Goal: Task Accomplishment & Management: Complete application form

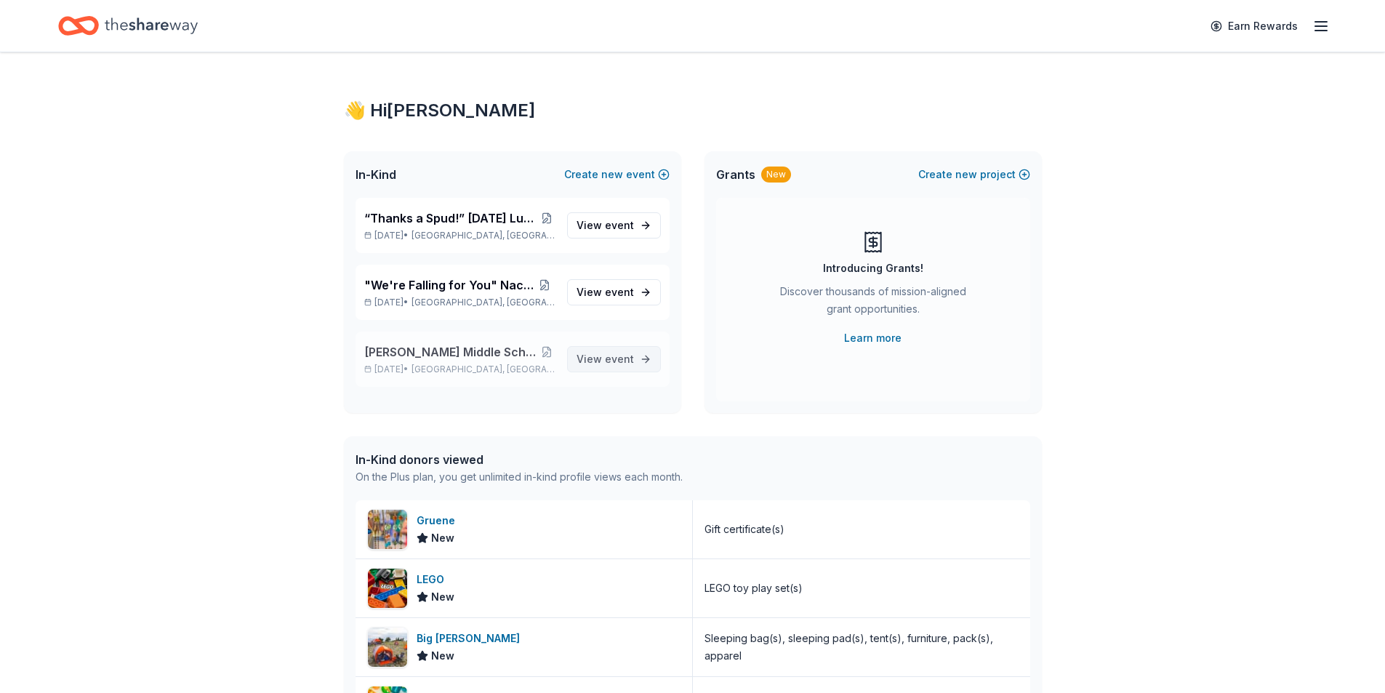
click at [598, 355] on span "View event" at bounding box center [605, 358] width 57 height 17
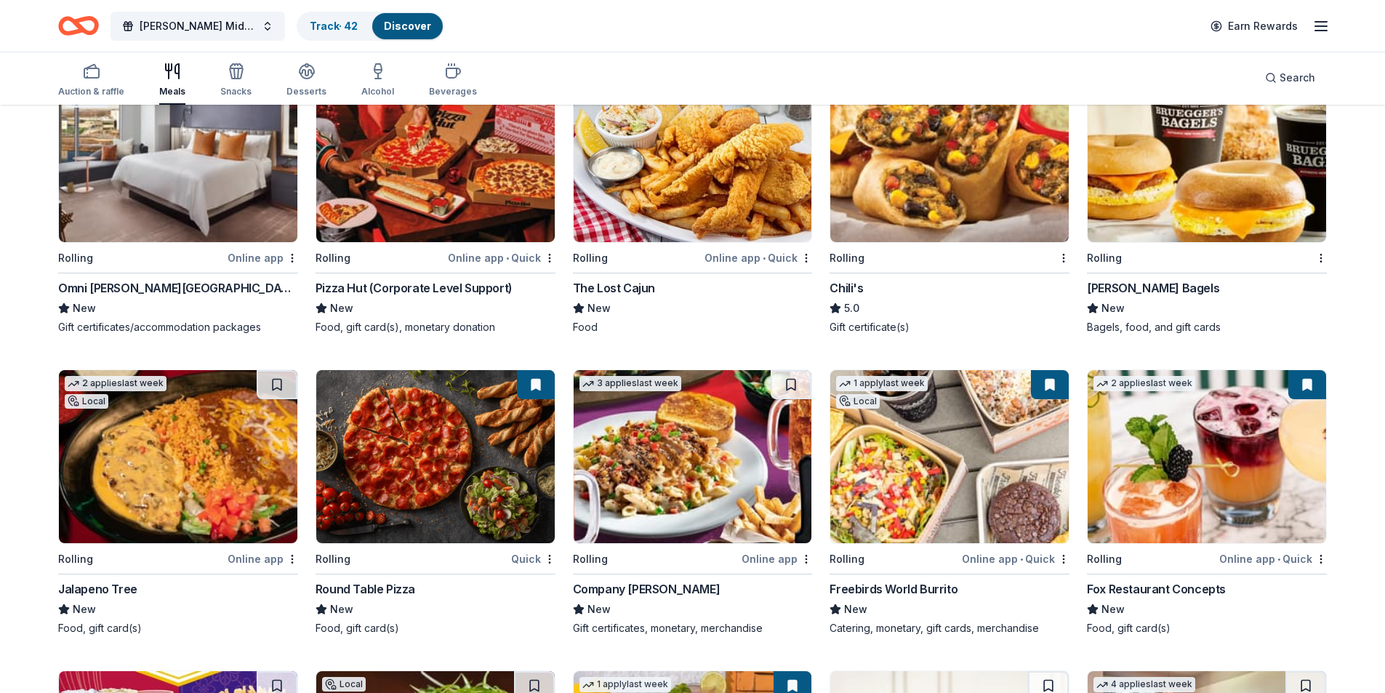
scroll to position [1020, 0]
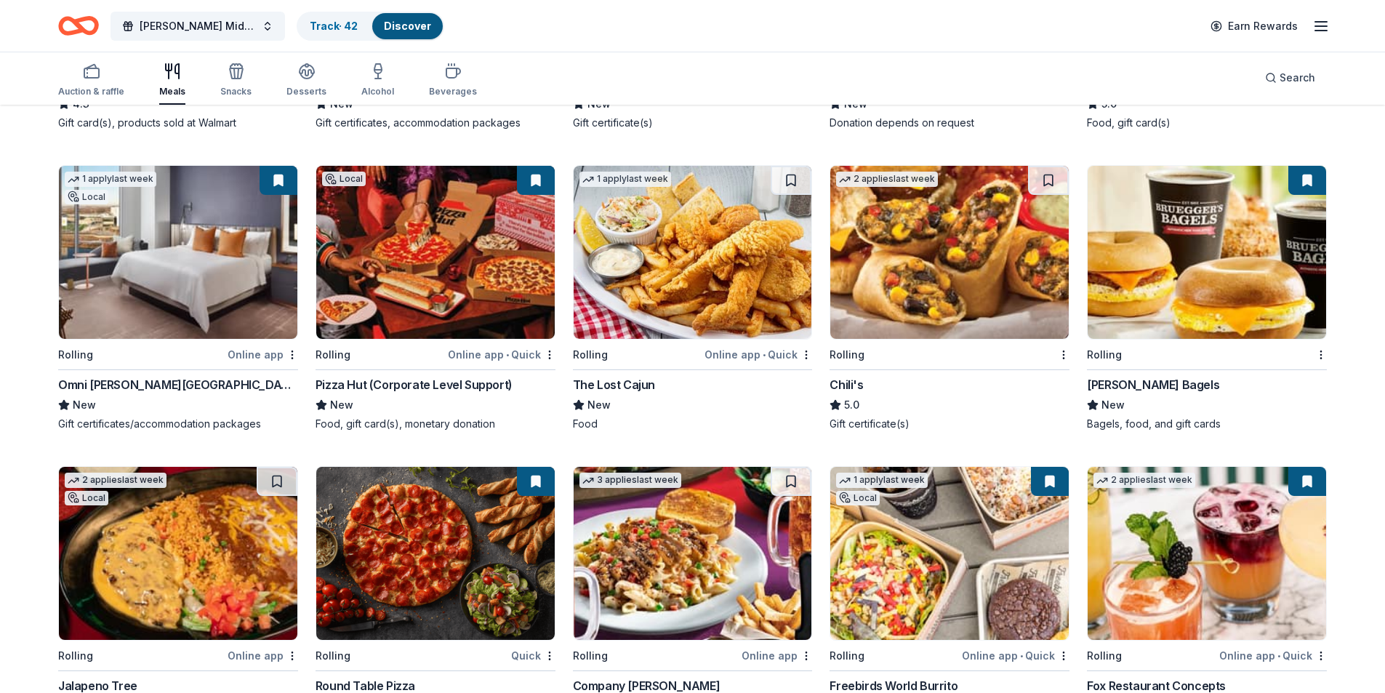
click at [385, 254] on img at bounding box center [435, 252] width 238 height 173
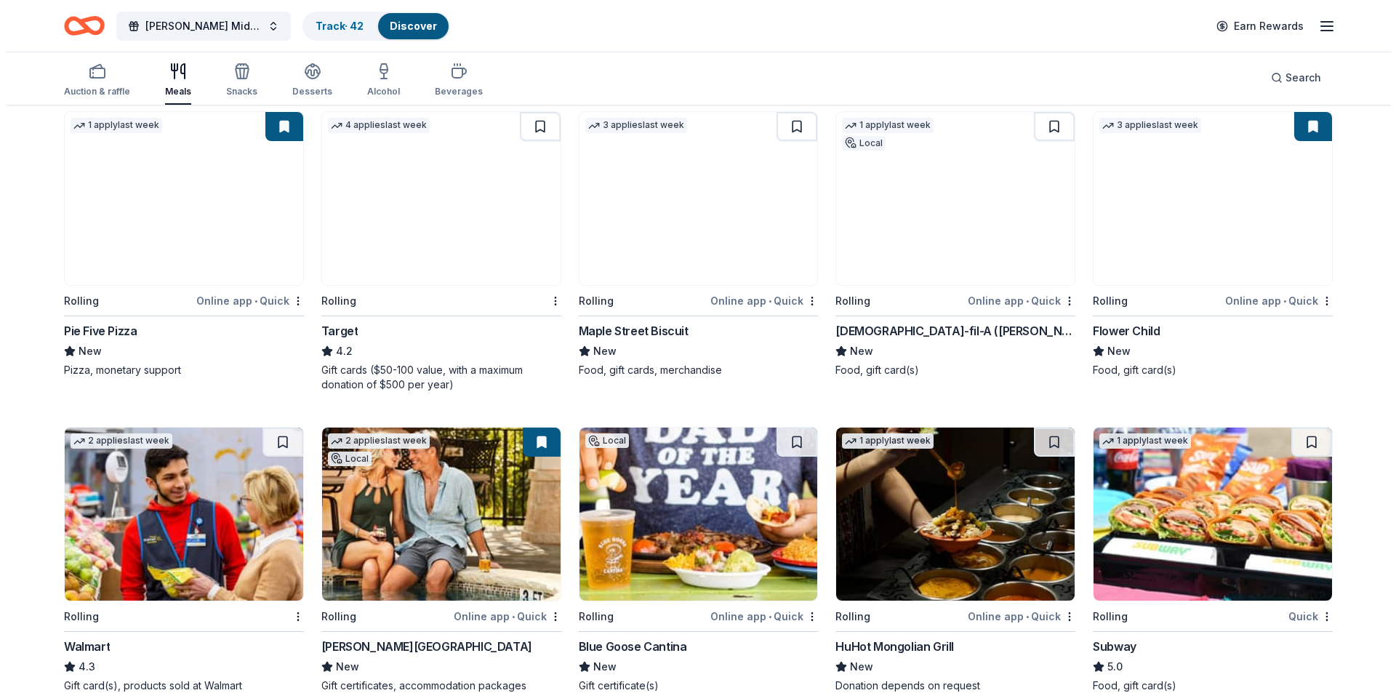
scroll to position [0, 0]
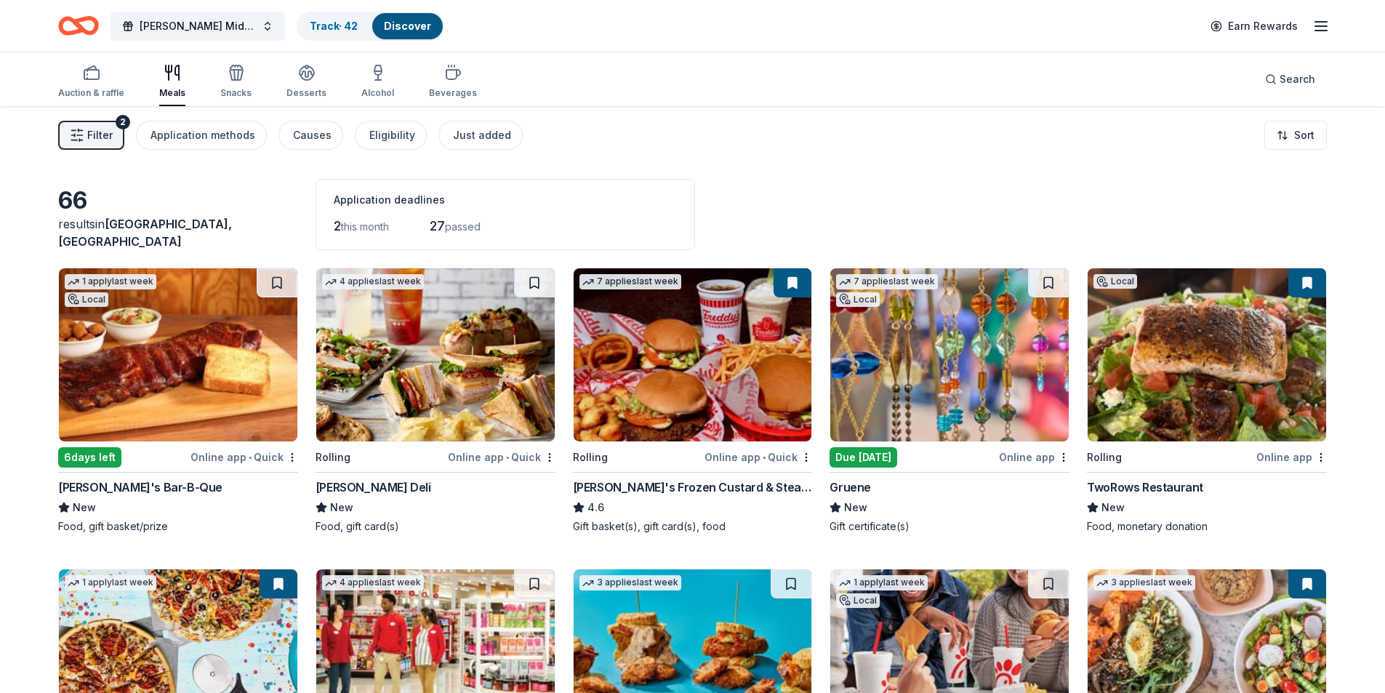
click at [86, 137] on button "Filter 2" at bounding box center [91, 135] width 66 height 29
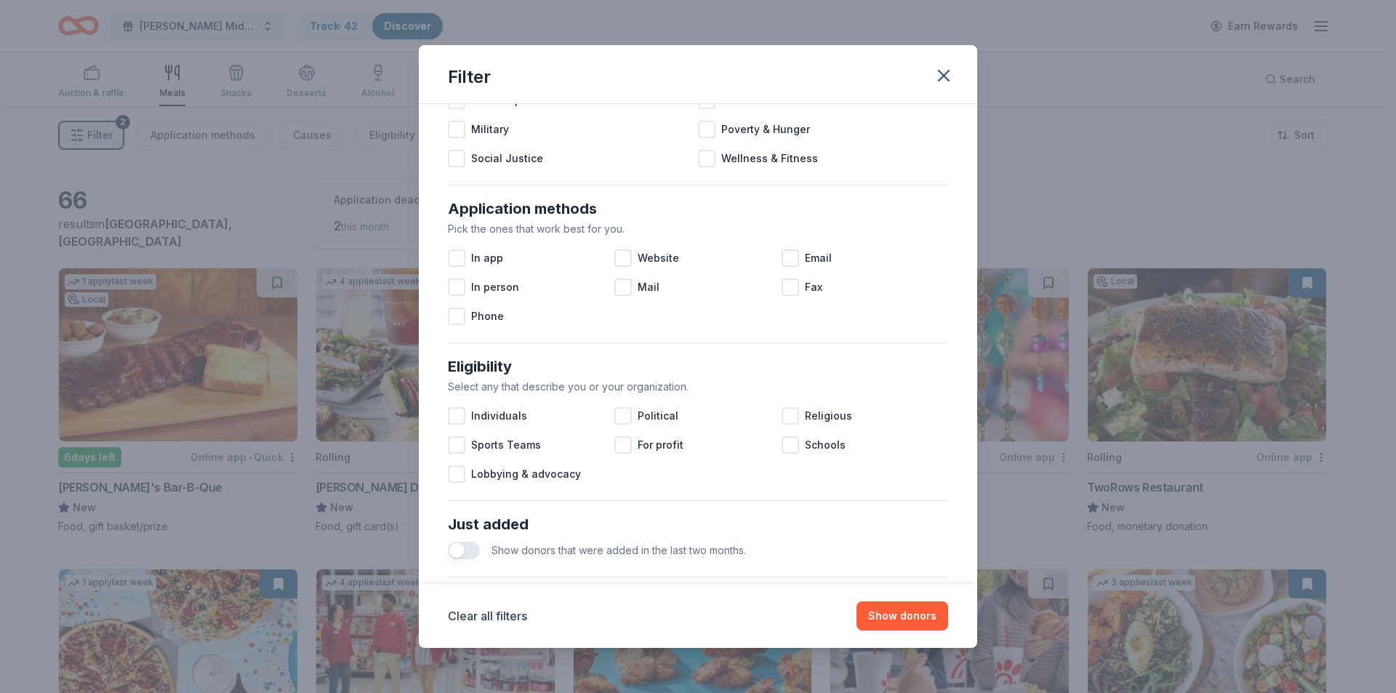
scroll to position [478, 0]
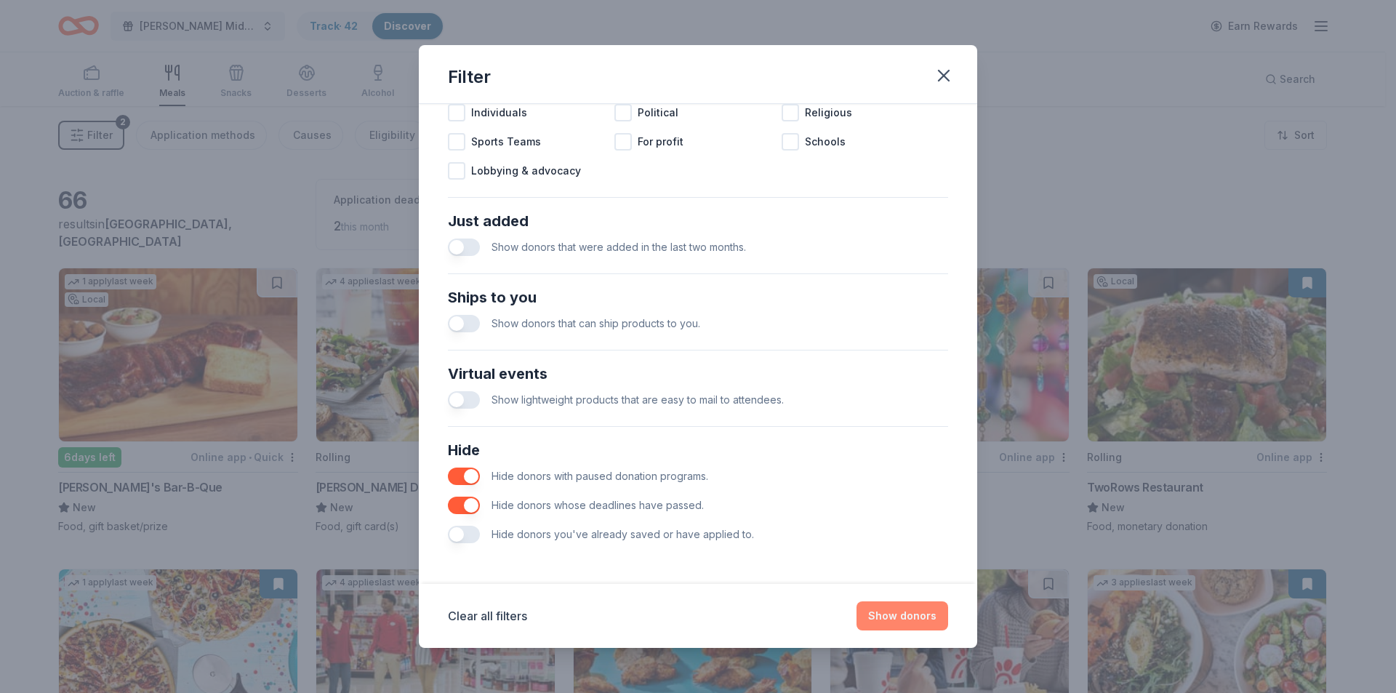
click at [893, 619] on button "Show donors" at bounding box center [902, 615] width 92 height 29
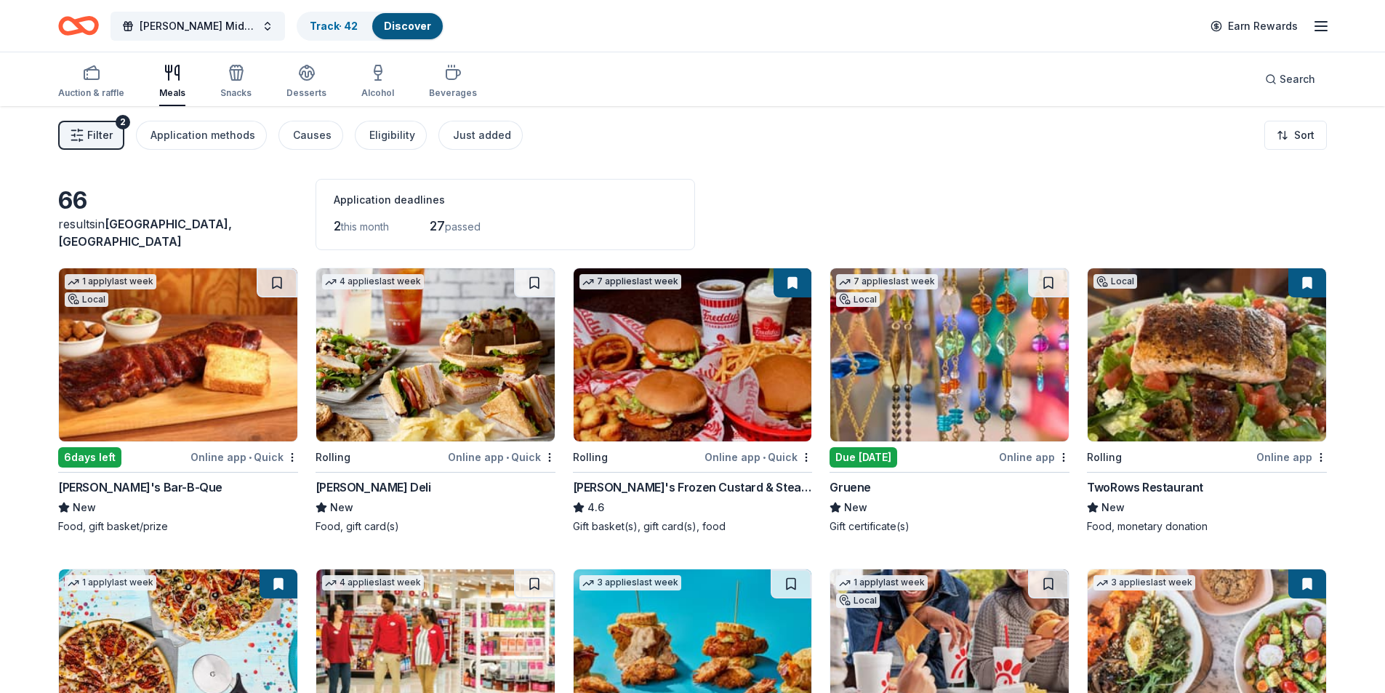
click at [85, 133] on button "Filter 2" at bounding box center [91, 135] width 66 height 29
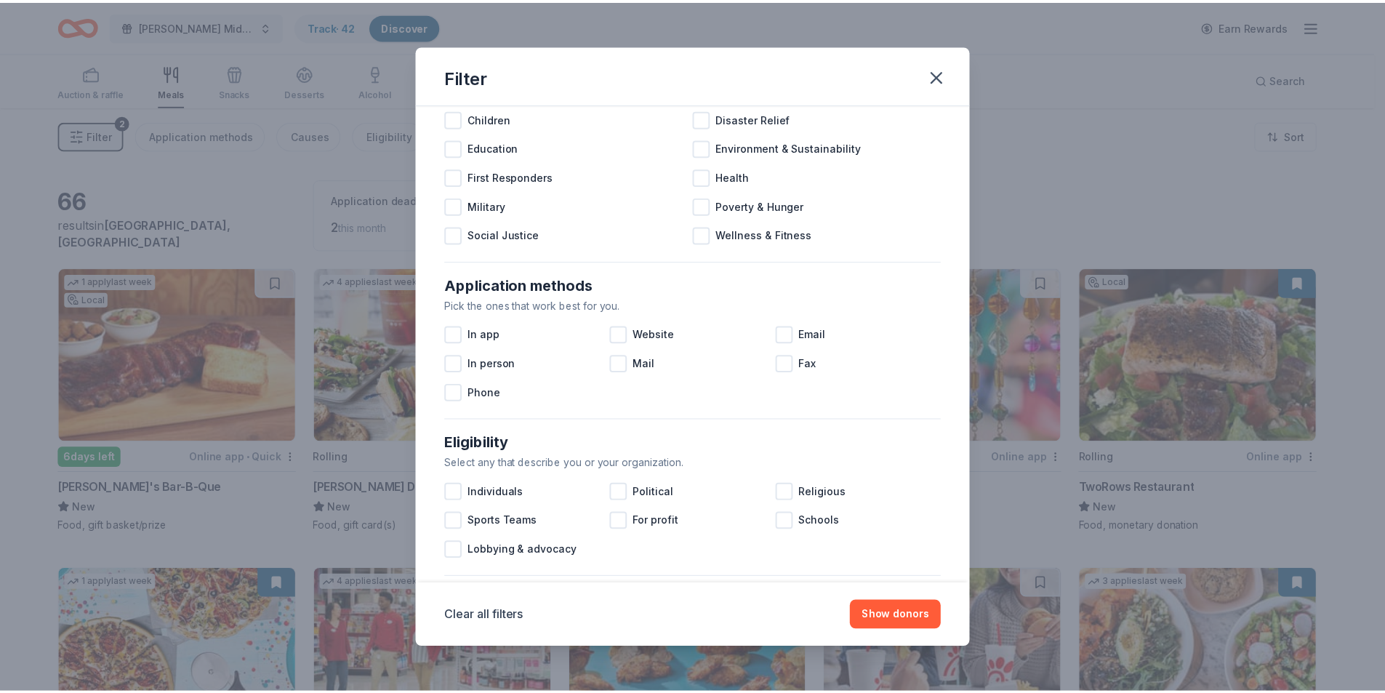
scroll to position [436, 0]
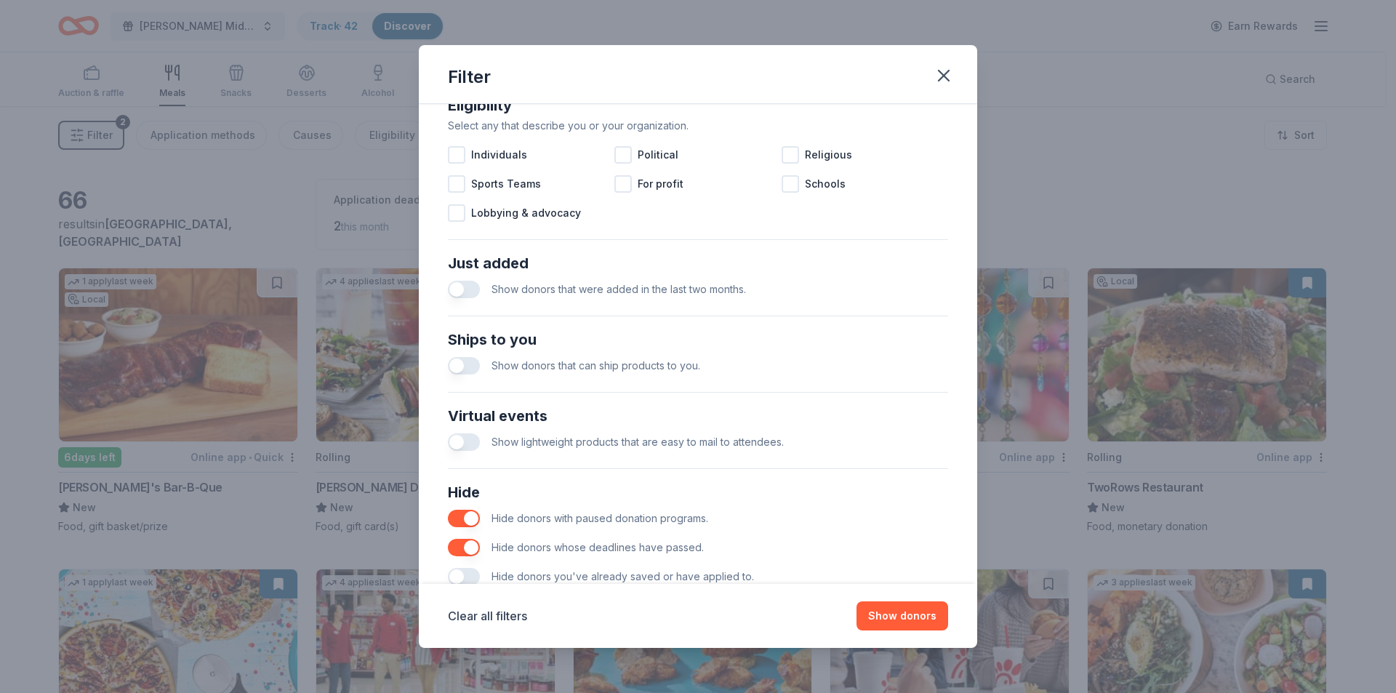
click at [458, 573] on button "button" at bounding box center [464, 576] width 32 height 17
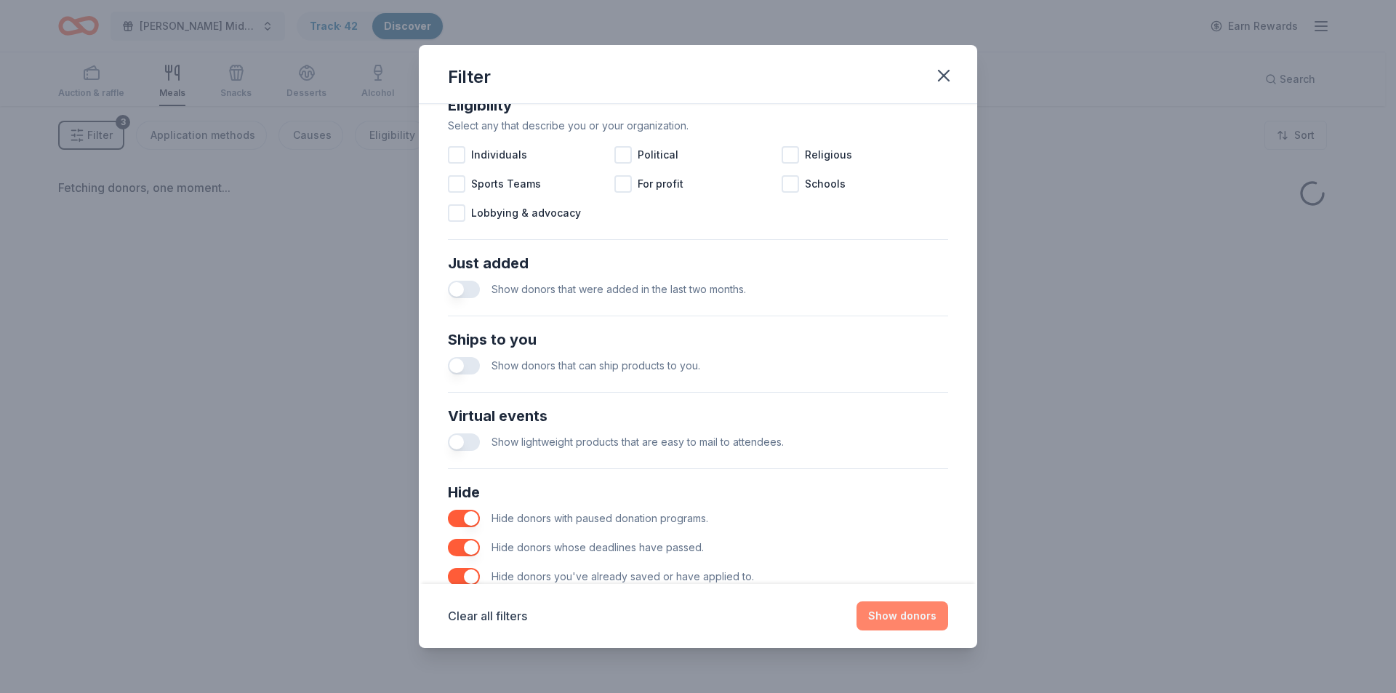
click at [917, 614] on button "Show donors" at bounding box center [902, 615] width 92 height 29
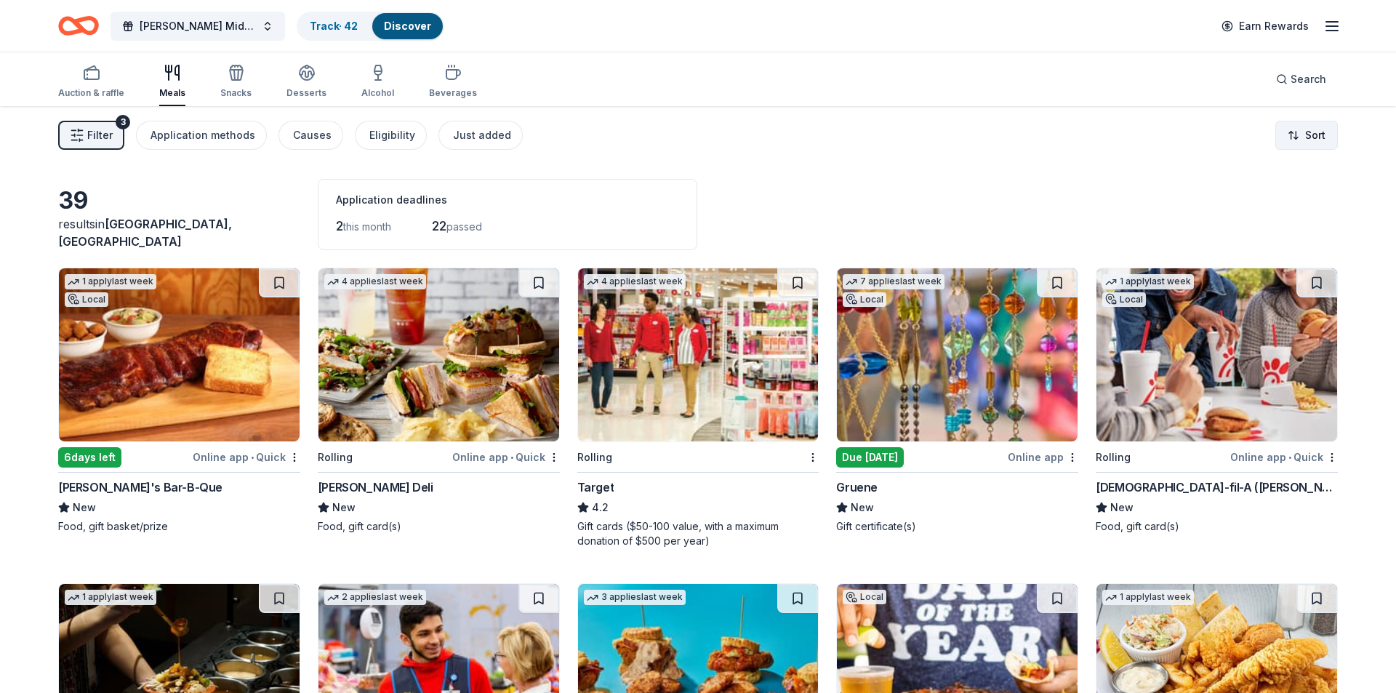
click at [1296, 134] on html "Bowman Middle School Student PTA Meetings Track · 42 Discover Earn Rewards Auct…" at bounding box center [698, 346] width 1396 height 693
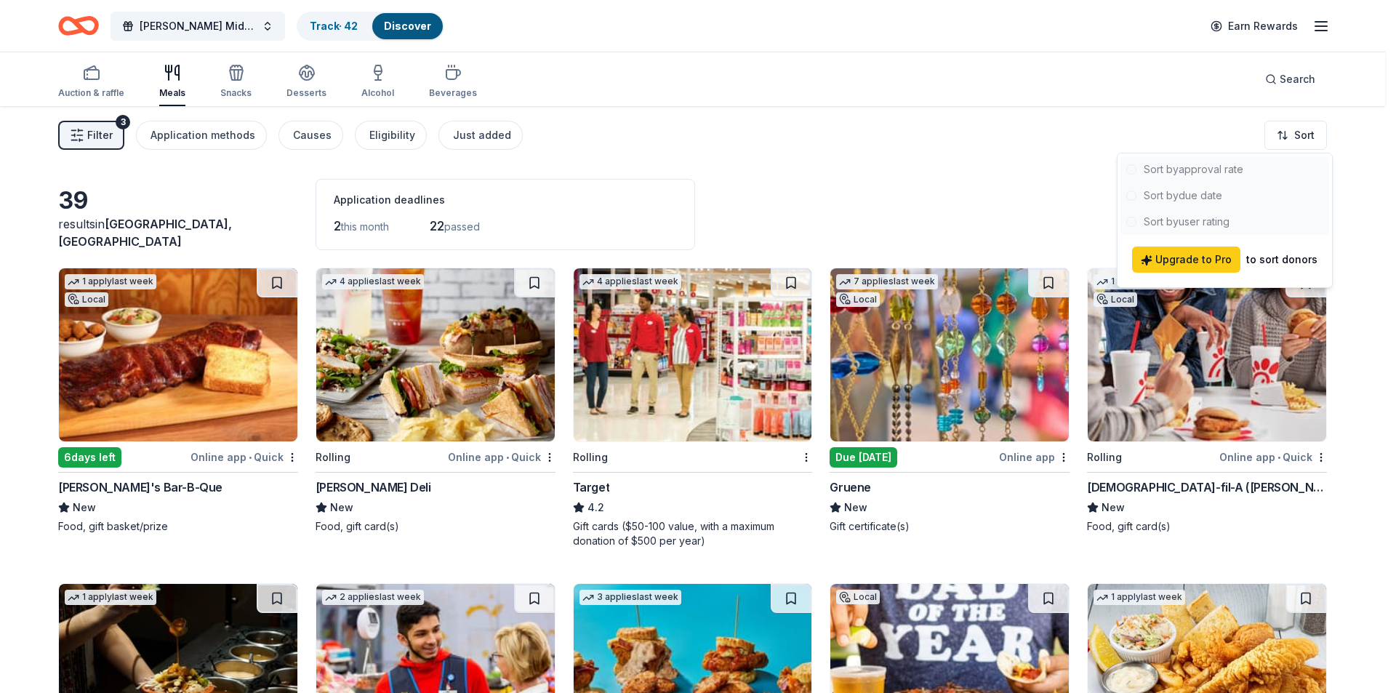
click at [1000, 190] on html "Bowman Middle School Student PTA Meetings Track · 42 Discover Earn Rewards Auct…" at bounding box center [698, 346] width 1396 height 693
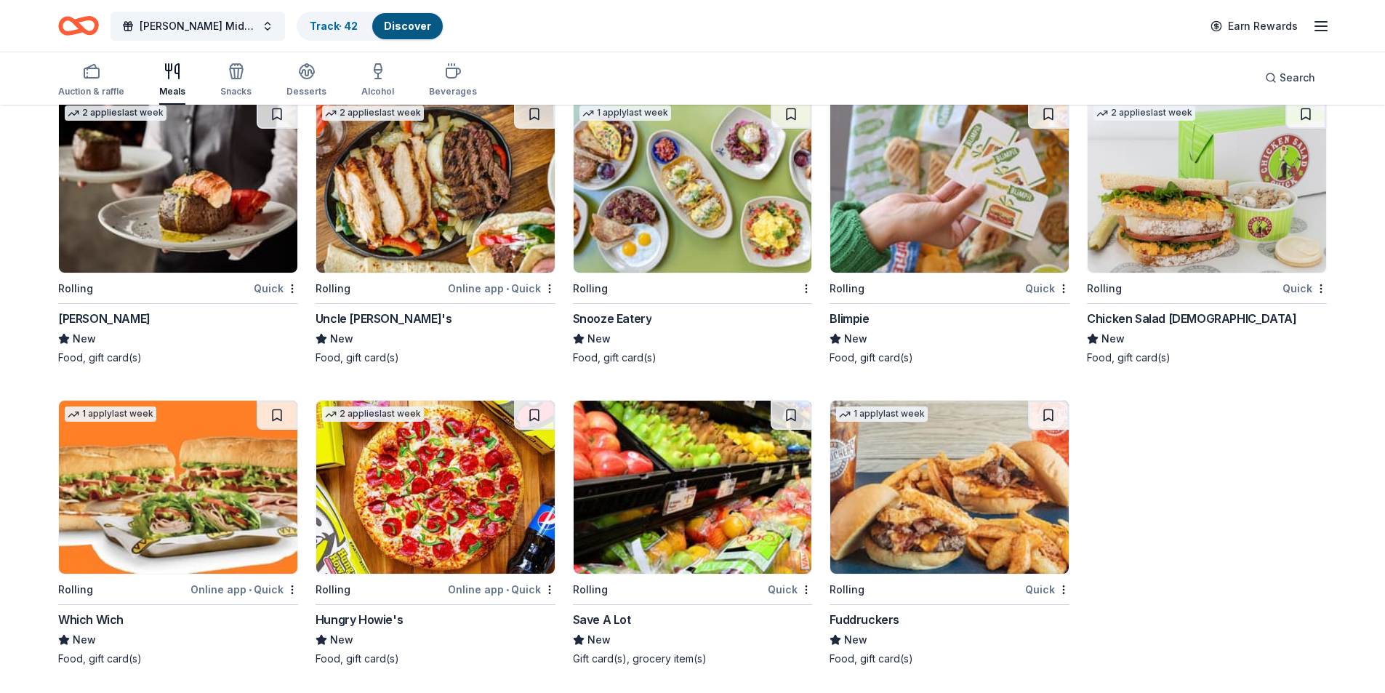
scroll to position [1991, 0]
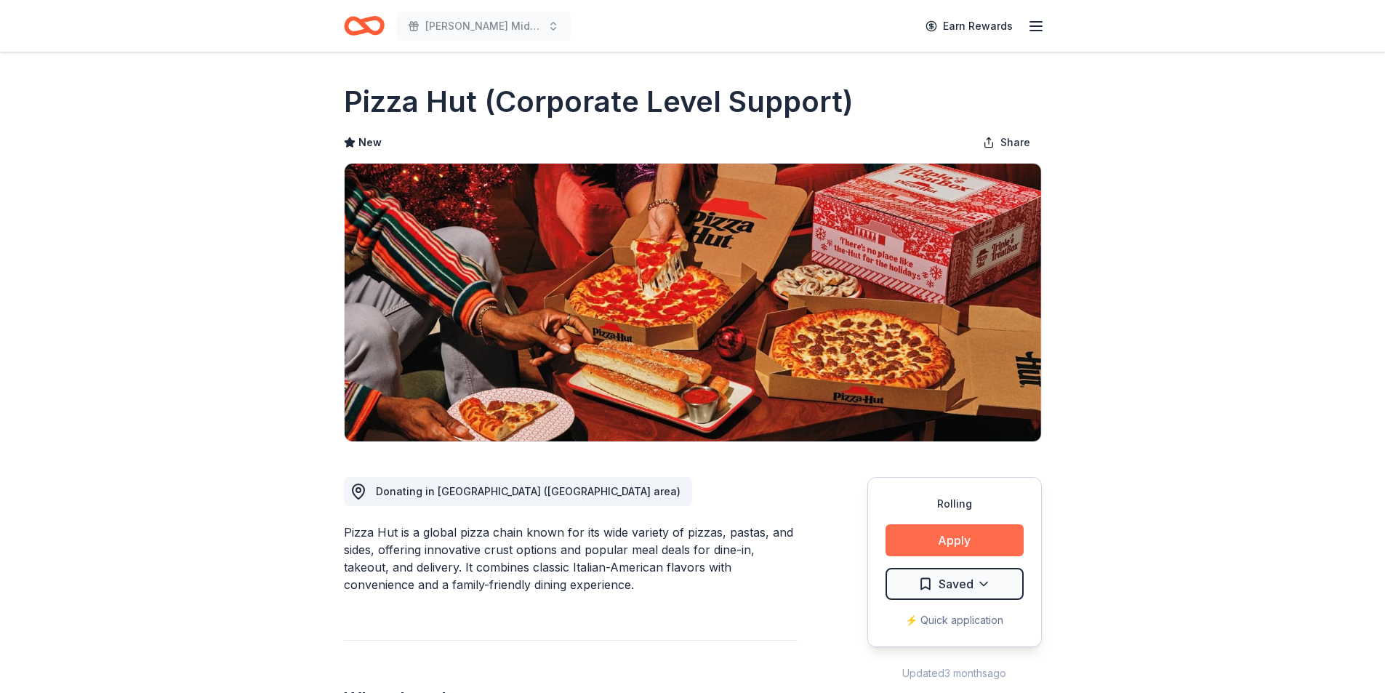
click at [902, 539] on button "Apply" at bounding box center [955, 540] width 138 height 32
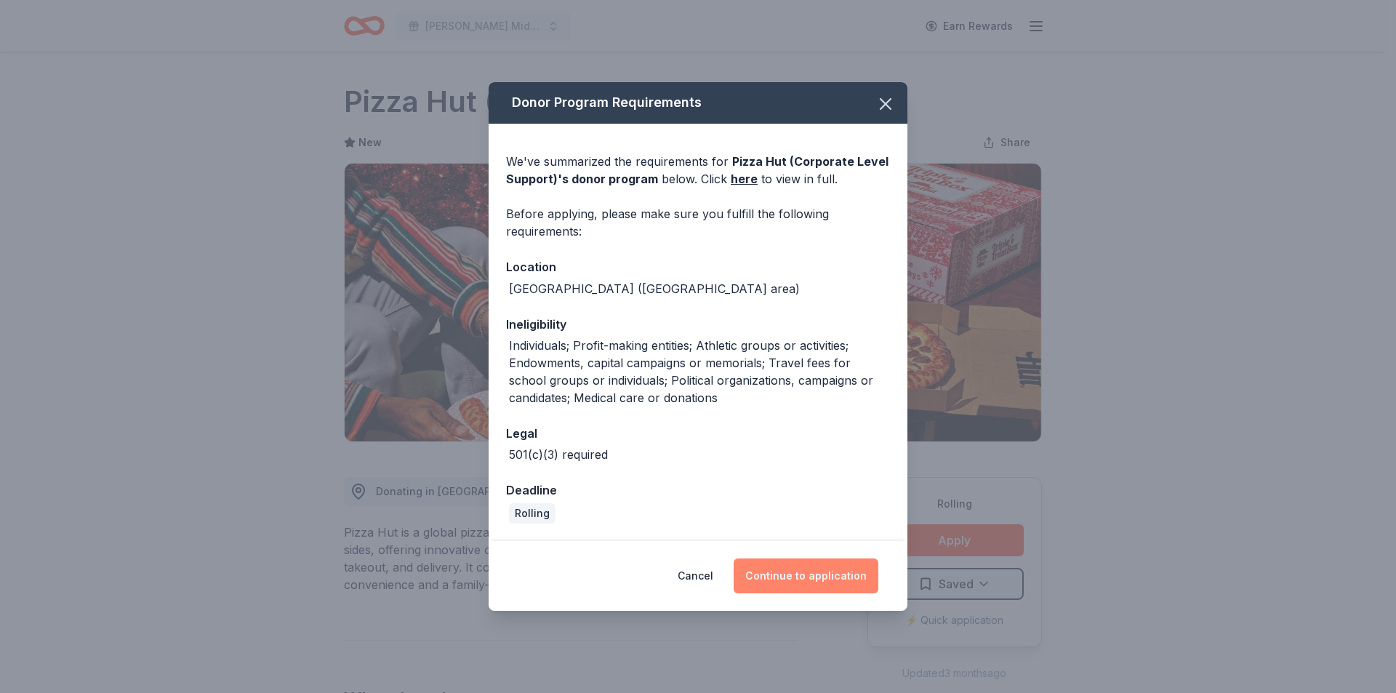
click at [769, 580] on button "Continue to application" at bounding box center [806, 575] width 145 height 35
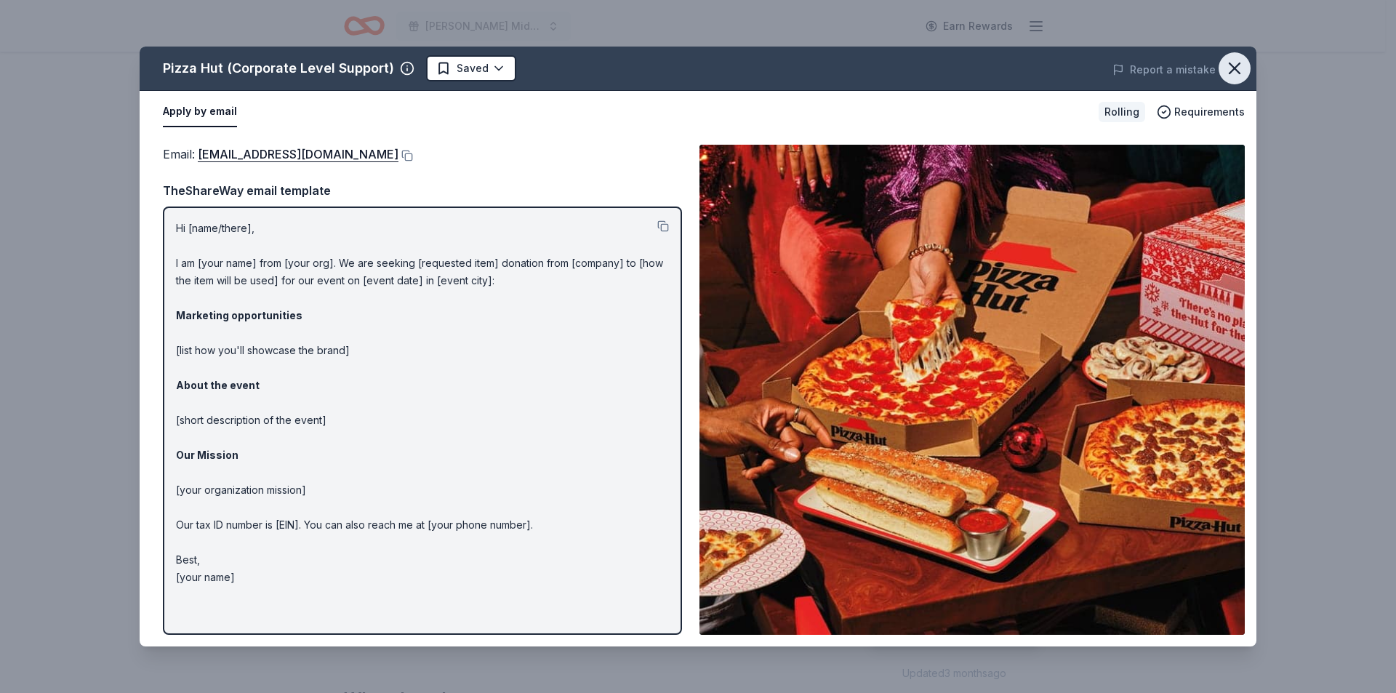
click at [1236, 57] on button "button" at bounding box center [1234, 68] width 32 height 32
